Goal: Navigation & Orientation: Find specific page/section

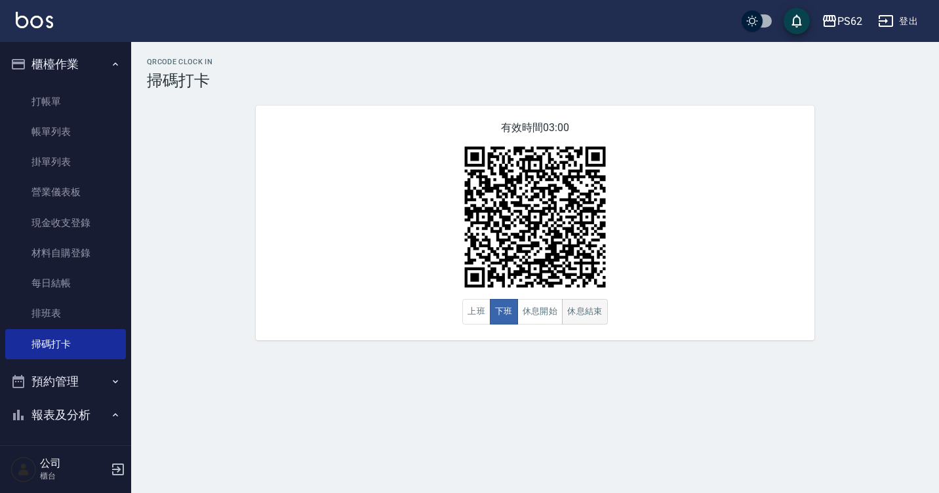
scroll to position [66, 0]
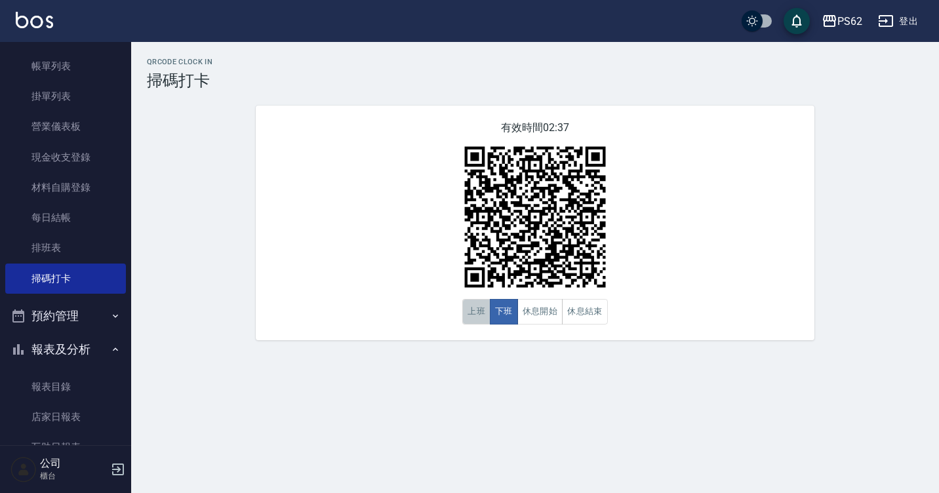
click at [484, 323] on button "上班" at bounding box center [476, 312] width 28 height 26
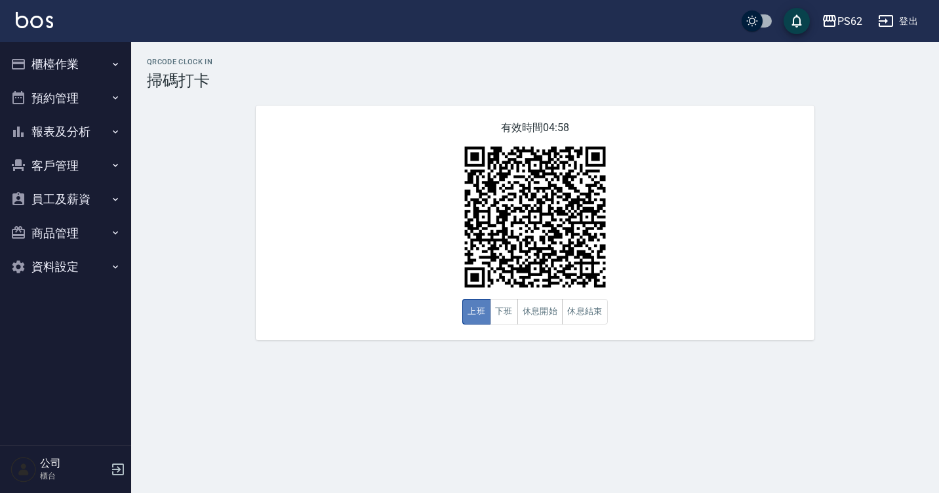
click at [475, 306] on button "上班" at bounding box center [476, 312] width 28 height 26
click at [440, 308] on div "有效時間 04:57 上班 下班 休息開始 休息結束" at bounding box center [535, 223] width 559 height 235
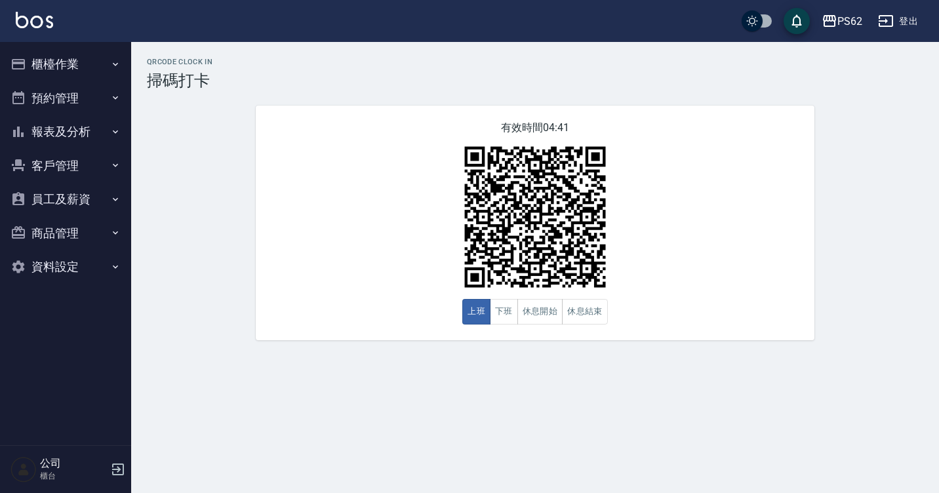
click at [635, 340] on div "有效時間 04:41 上班 下班 休息開始 休息結束" at bounding box center [535, 223] width 559 height 235
click at [67, 65] on button "櫃檯作業" at bounding box center [65, 64] width 121 height 34
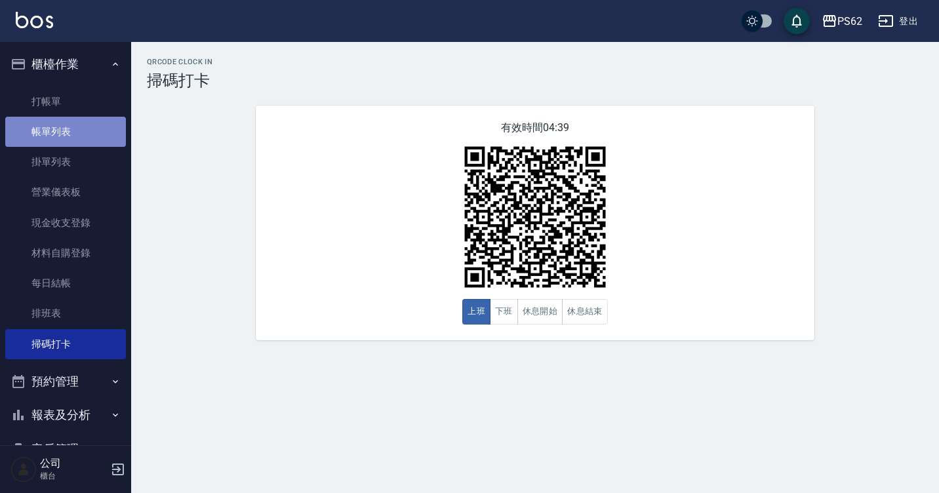
click at [79, 135] on link "帳單列表" at bounding box center [65, 132] width 121 height 30
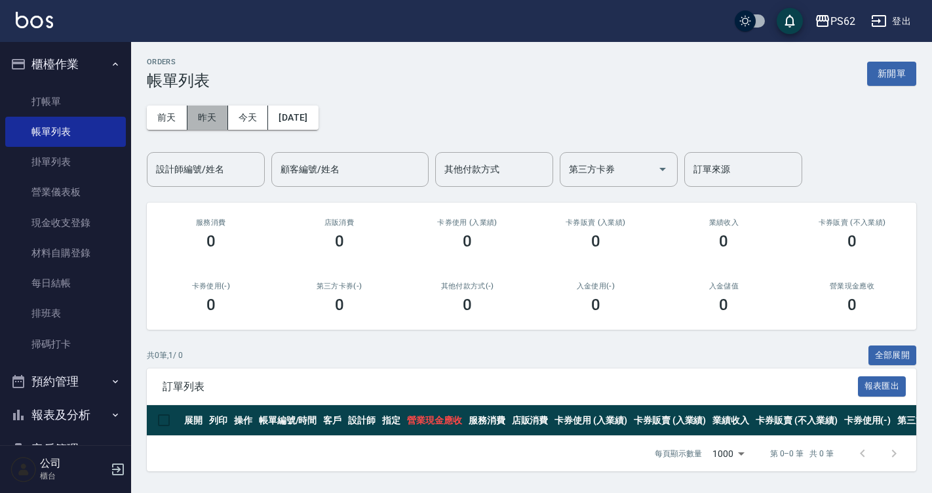
click at [221, 119] on button "昨天" at bounding box center [207, 118] width 41 height 24
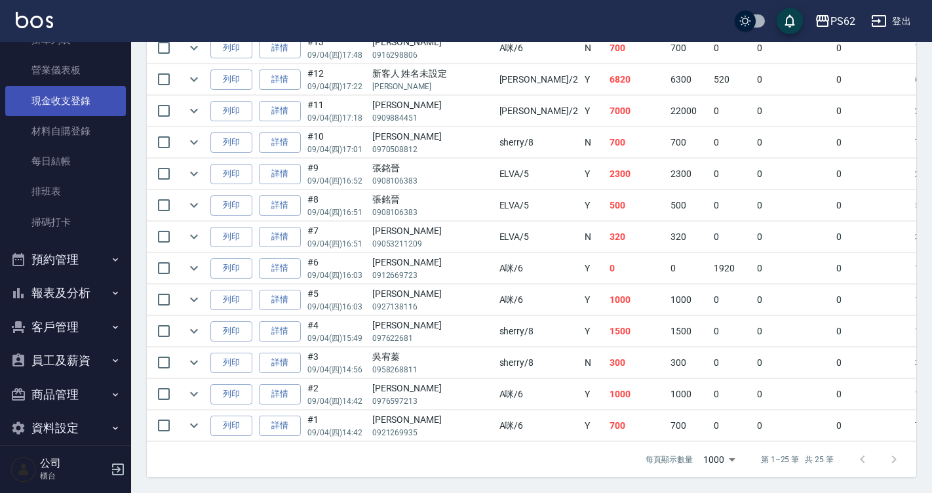
scroll to position [138, 0]
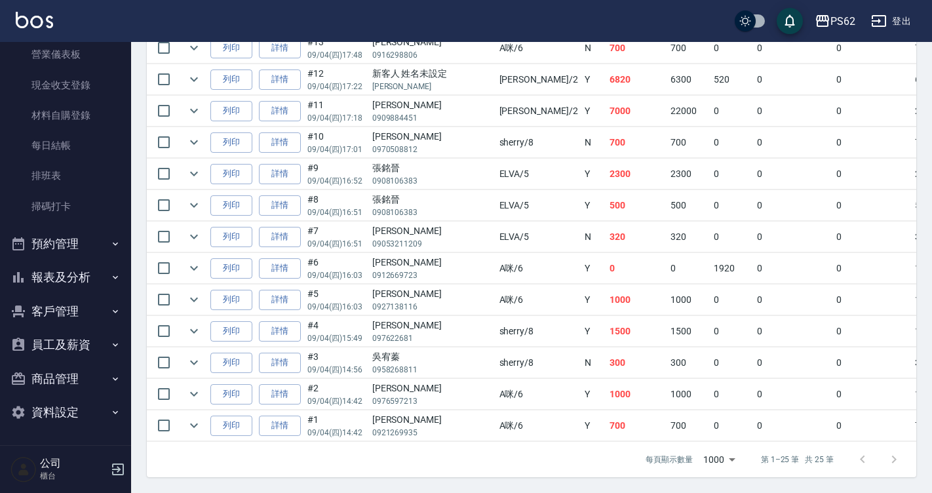
click at [64, 270] on button "報表及分析" at bounding box center [65, 277] width 121 height 34
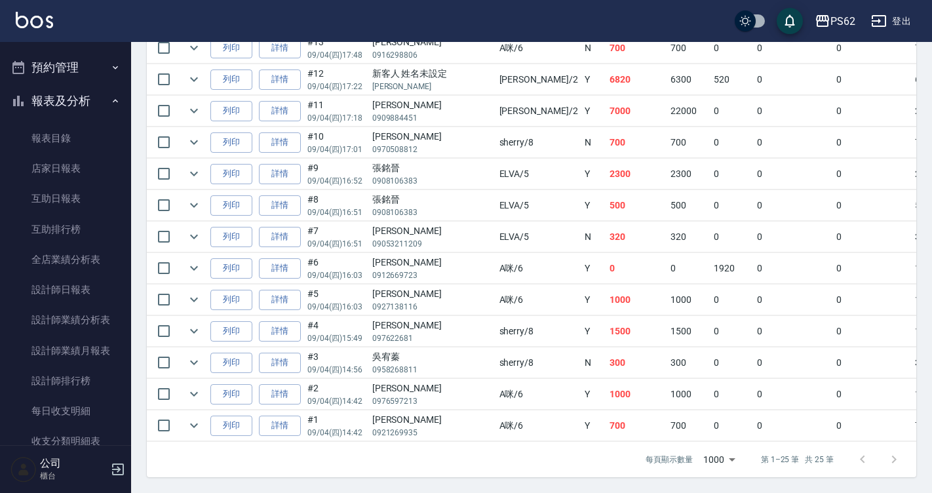
scroll to position [334, 0]
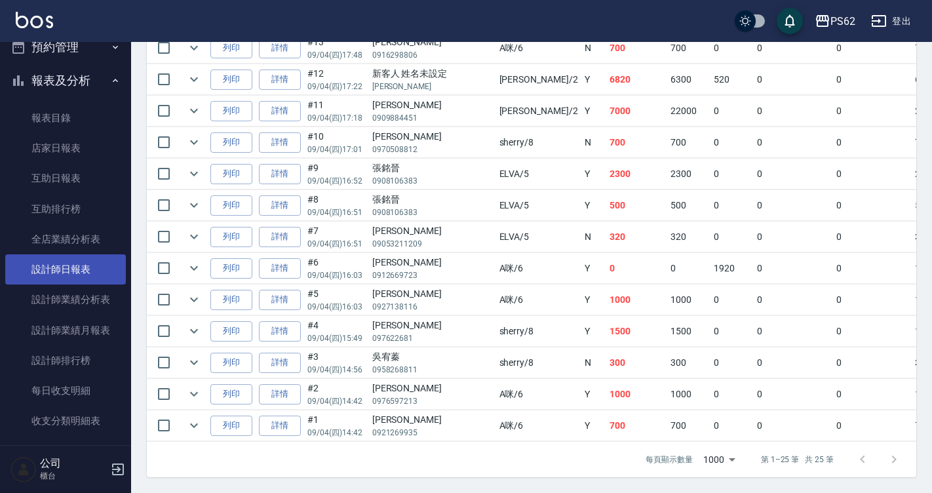
click at [64, 271] on link "設計師日報表" at bounding box center [65, 269] width 121 height 30
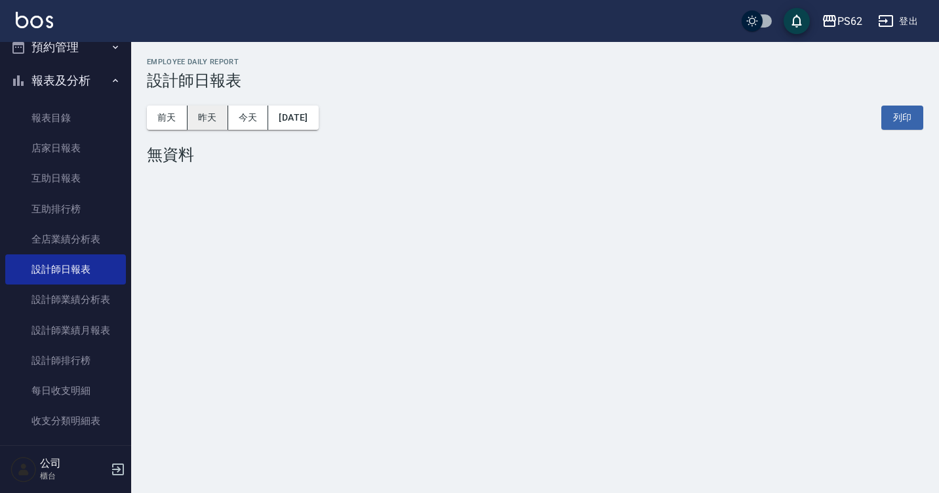
click at [199, 106] on button "昨天" at bounding box center [207, 118] width 41 height 24
drag, startPoint x: 199, startPoint y: 106, endPoint x: 202, endPoint y: 121, distance: 15.3
click at [199, 110] on button "昨天" at bounding box center [207, 118] width 41 height 24
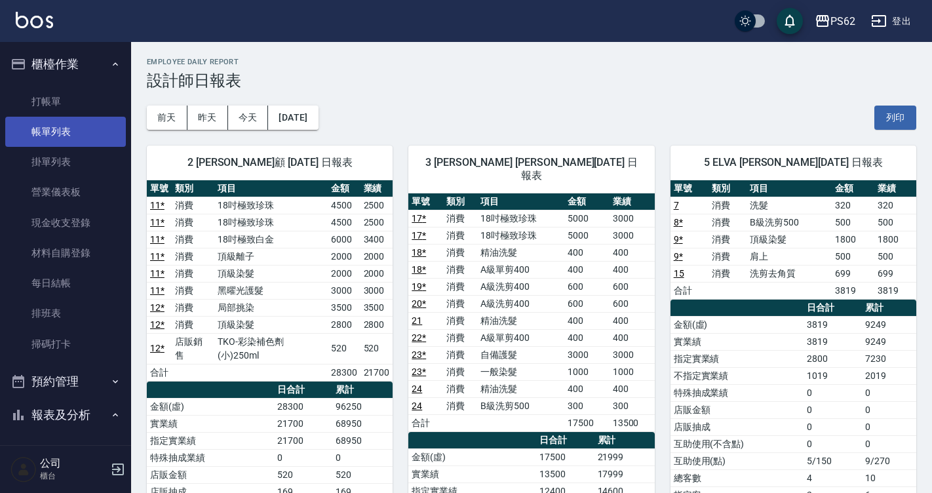
click at [96, 122] on link "帳單列表" at bounding box center [65, 132] width 121 height 30
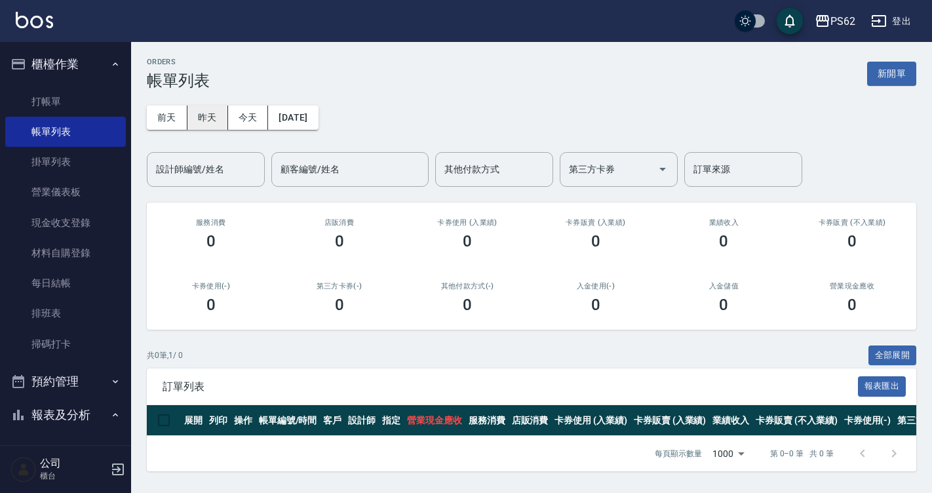
click at [206, 125] on button "昨天" at bounding box center [207, 118] width 41 height 24
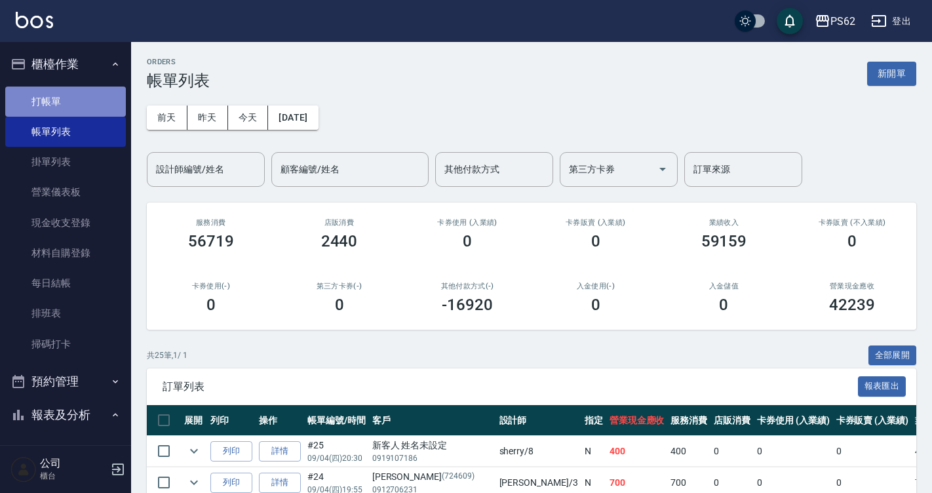
click at [85, 108] on link "打帳單" at bounding box center [65, 102] width 121 height 30
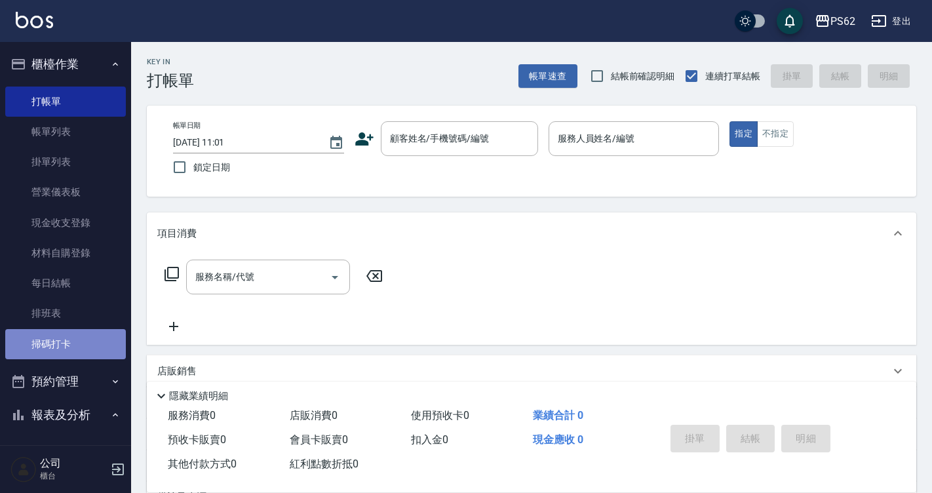
click at [75, 340] on link "掃碼打卡" at bounding box center [65, 344] width 121 height 30
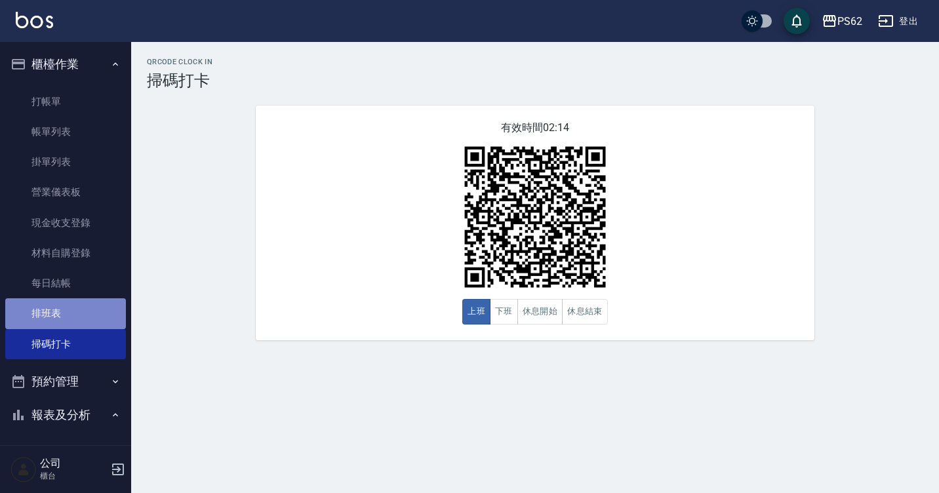
click at [102, 309] on link "排班表" at bounding box center [65, 313] width 121 height 30
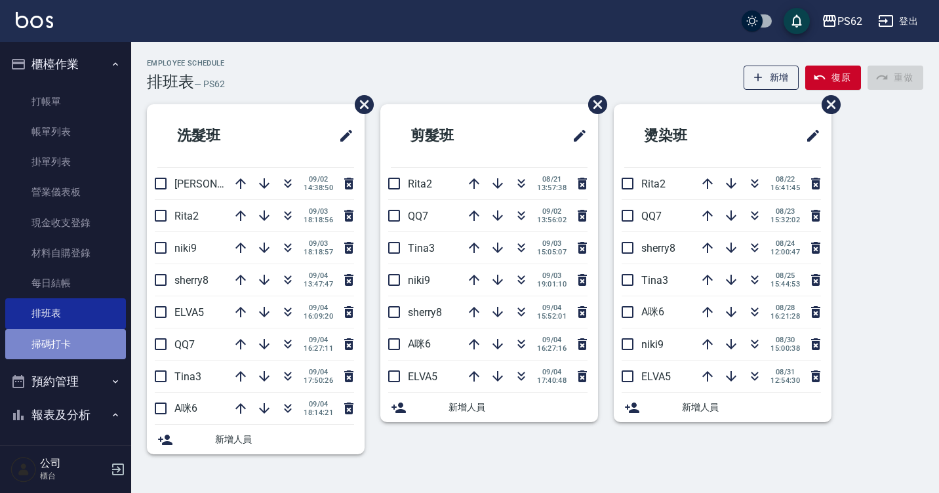
click at [92, 341] on link "掃碼打卡" at bounding box center [65, 344] width 121 height 30
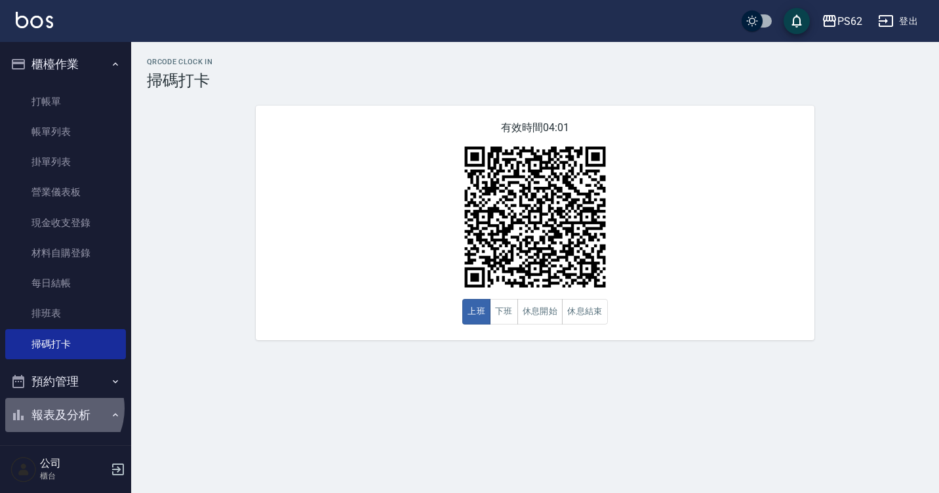
click at [56, 408] on button "報表及分析" at bounding box center [65, 415] width 121 height 34
click at [62, 408] on button "報表及分析" at bounding box center [65, 415] width 121 height 34
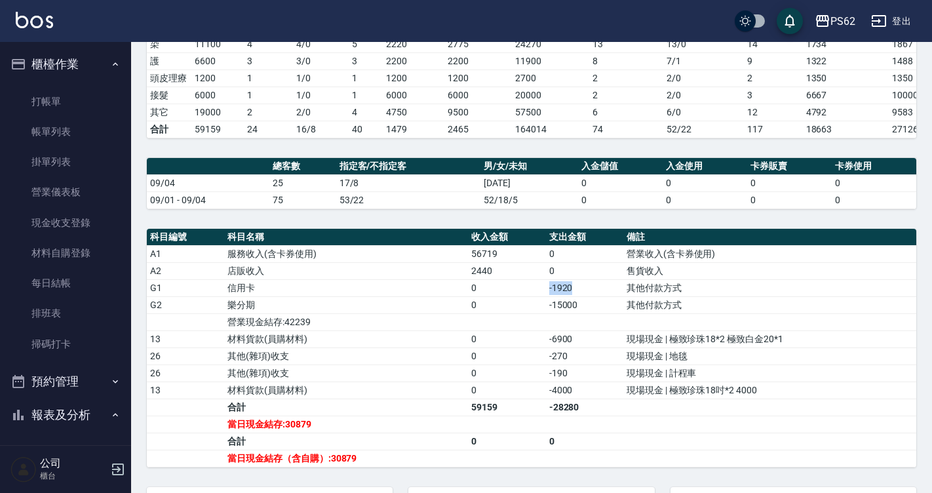
scroll to position [262, 0]
